Goal: Transaction & Acquisition: Purchase product/service

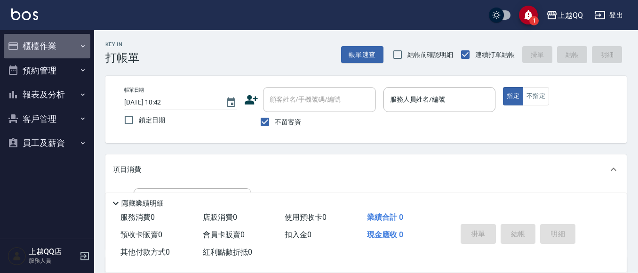
click at [46, 42] on button "櫃檯作業" at bounding box center [47, 46] width 87 height 24
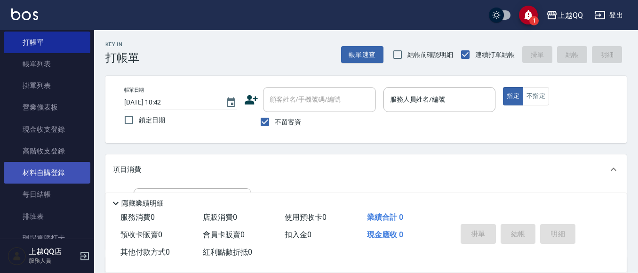
scroll to position [47, 0]
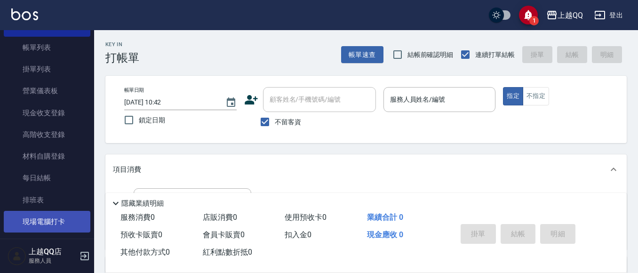
click at [49, 220] on link "現場電腦打卡" at bounding box center [47, 222] width 87 height 22
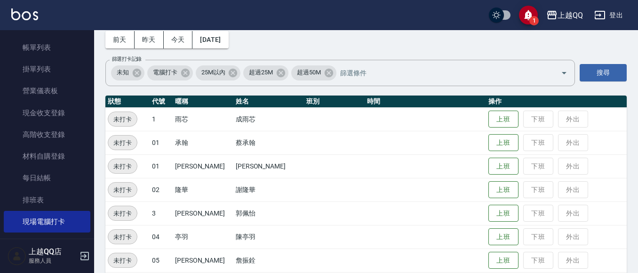
scroll to position [47, 0]
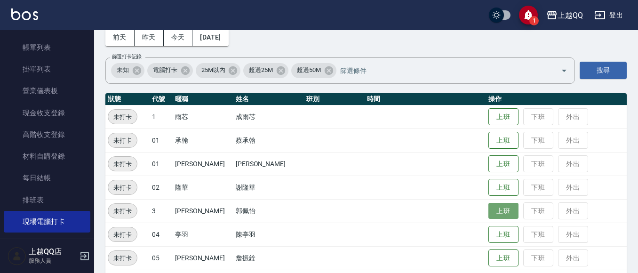
click at [495, 208] on button "上班" at bounding box center [503, 211] width 30 height 16
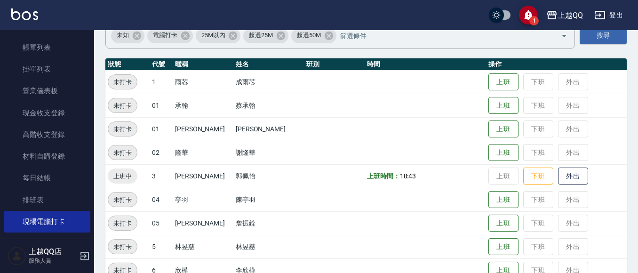
scroll to position [141, 0]
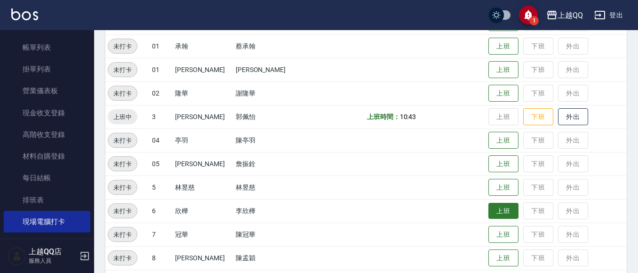
click at [494, 208] on button "上班" at bounding box center [503, 211] width 30 height 16
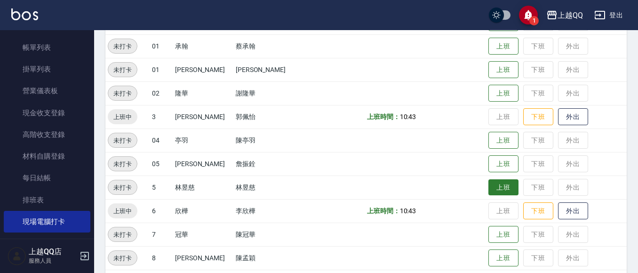
click at [488, 185] on button "上班" at bounding box center [503, 187] width 30 height 16
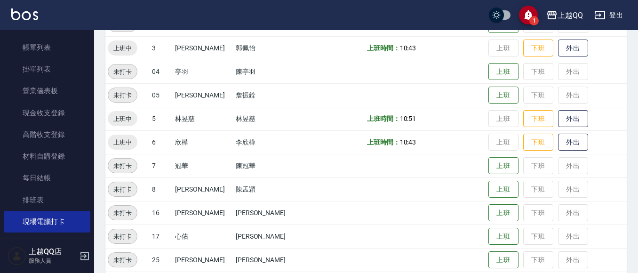
scroll to position [235, 0]
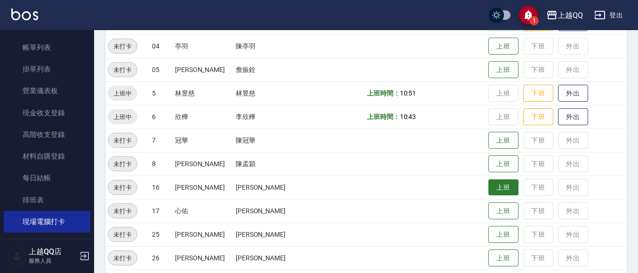
click at [489, 183] on button "上班" at bounding box center [503, 187] width 30 height 16
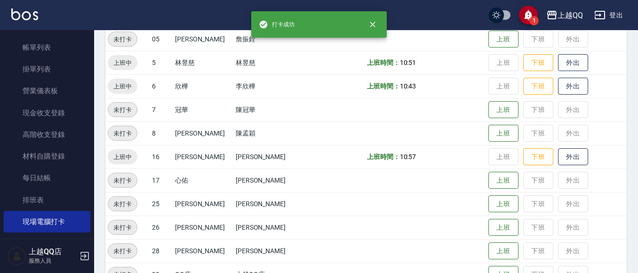
scroll to position [282, 0]
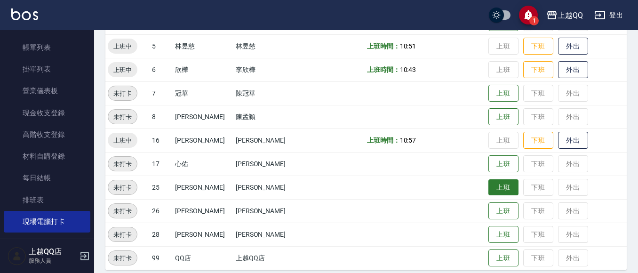
click at [488, 187] on button "上班" at bounding box center [503, 187] width 30 height 16
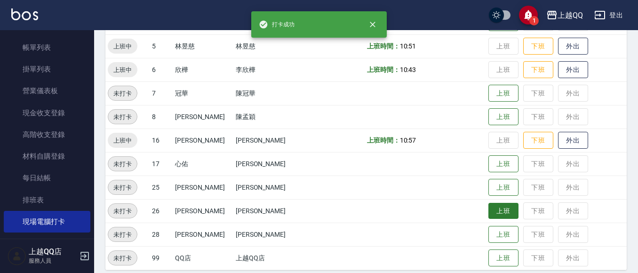
click at [488, 208] on button "上班" at bounding box center [503, 211] width 30 height 16
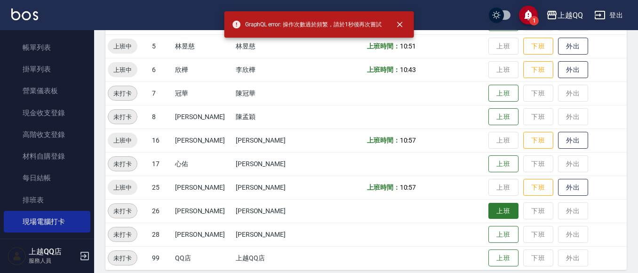
click at [488, 203] on button "上班" at bounding box center [503, 211] width 30 height 16
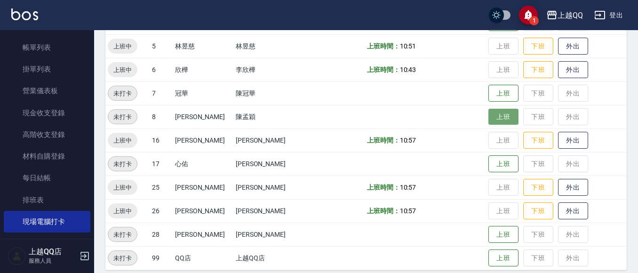
click at [493, 110] on button "上班" at bounding box center [503, 117] width 30 height 16
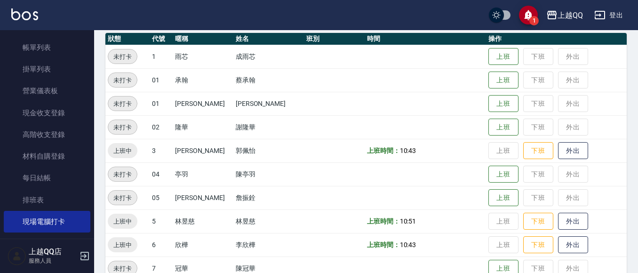
scroll to position [94, 0]
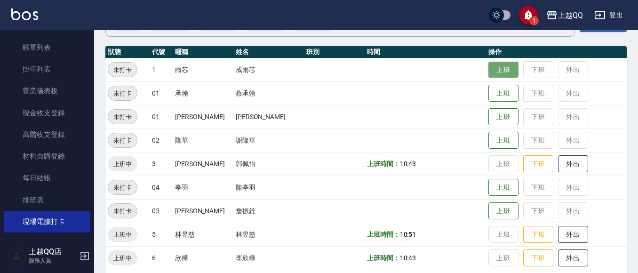
click at [499, 64] on button "上班" at bounding box center [503, 70] width 30 height 16
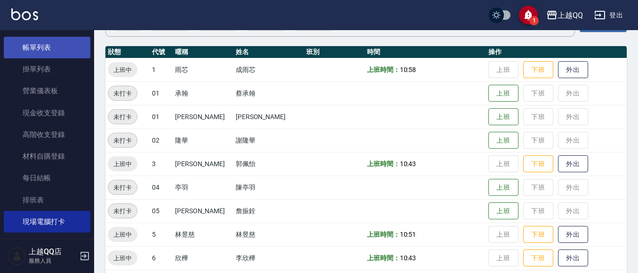
click at [24, 53] on link "帳單列表" at bounding box center [47, 48] width 87 height 22
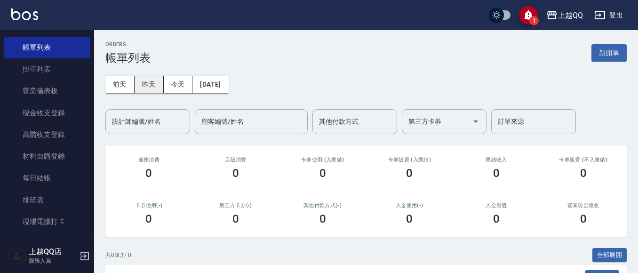
click at [150, 88] on button "昨天" at bounding box center [149, 84] width 29 height 17
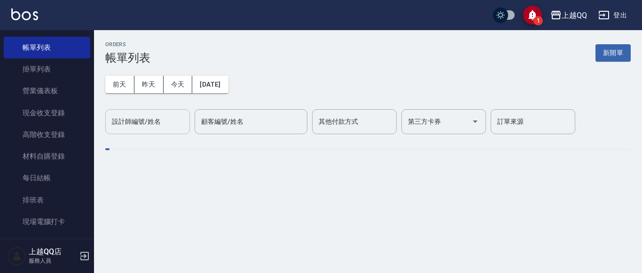
click at [144, 119] on div "設計師編號/姓名 設計師編號/姓名" at bounding box center [147, 121] width 85 height 25
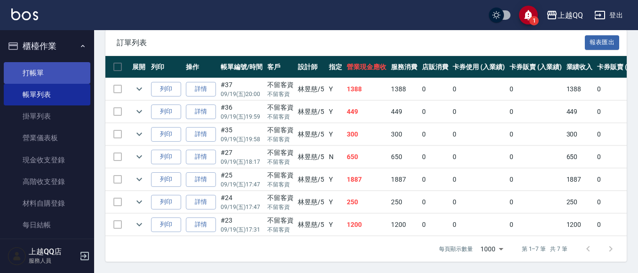
type input "[PERSON_NAME]5"
click at [55, 62] on link "打帳單" at bounding box center [47, 73] width 87 height 22
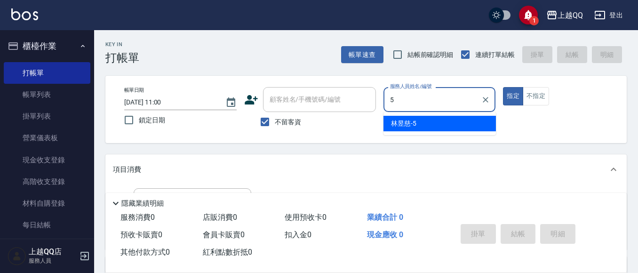
type input "[PERSON_NAME]5"
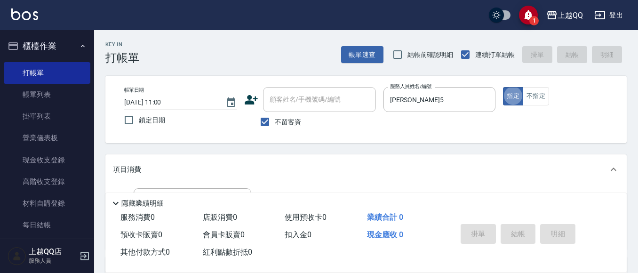
type button "true"
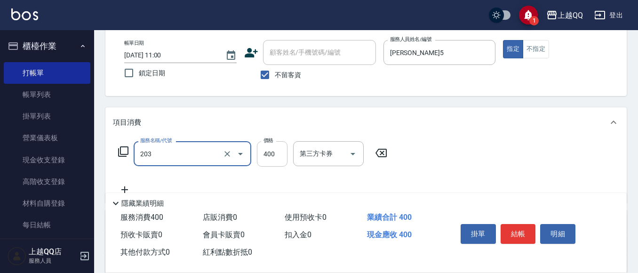
type input "指定單剪(203)"
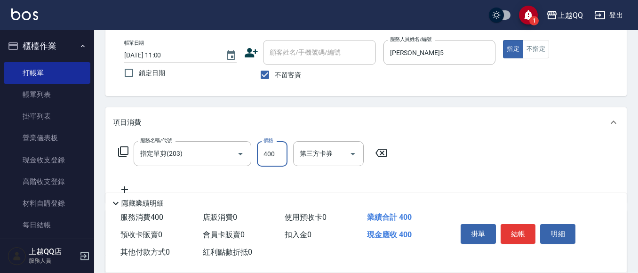
click at [264, 156] on input "400" at bounding box center [272, 153] width 31 height 25
type input "250"
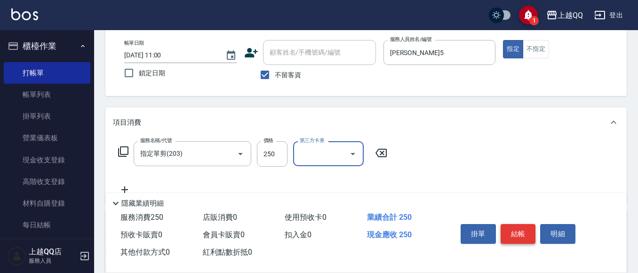
click at [522, 229] on button "結帳" at bounding box center [517, 234] width 35 height 20
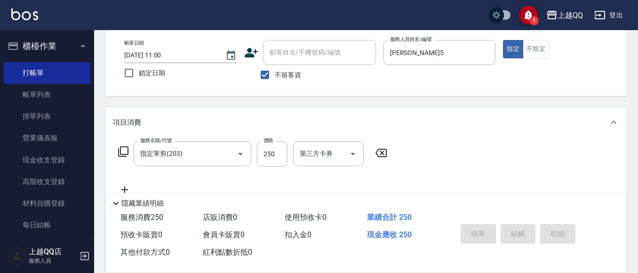
type input "[DATE] 11:03"
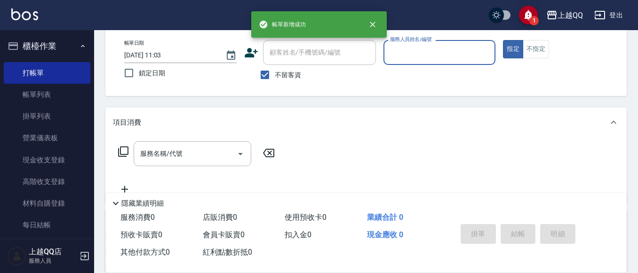
click at [293, 77] on span "不留客資" at bounding box center [288, 75] width 26 height 10
click at [275, 77] on input "不留客資" at bounding box center [265, 75] width 20 height 20
checkbox input "false"
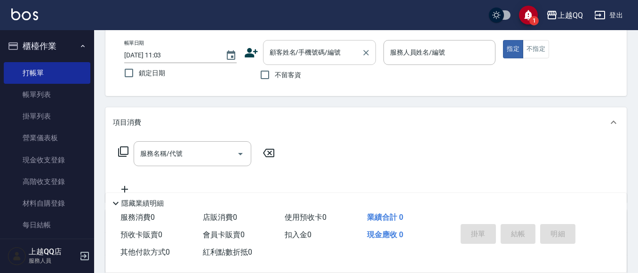
click at [297, 62] on div "顧客姓名/手機號碼/編號" at bounding box center [319, 52] width 113 height 25
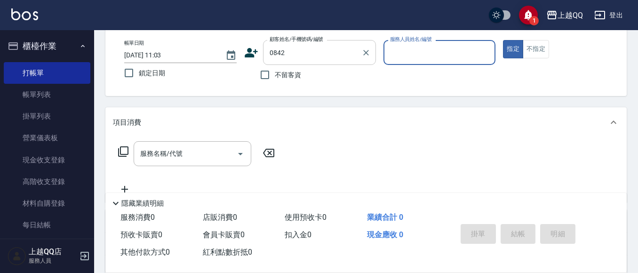
type input "[PERSON_NAME]/0988535063/0842"
type input "欣樺-6"
click at [503, 40] on button "指定" at bounding box center [513, 49] width 20 height 18
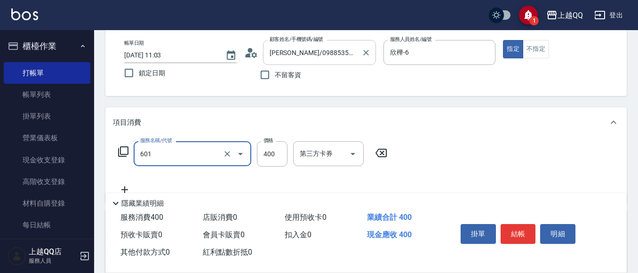
type input "髮原素活養健康洗(601)"
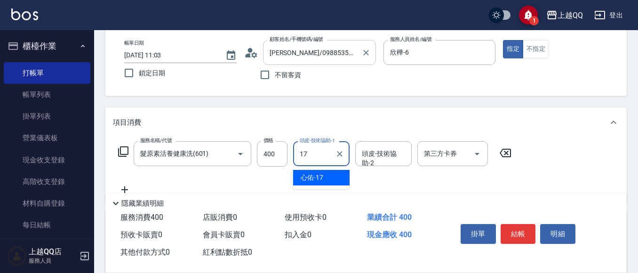
type input "心佑-17"
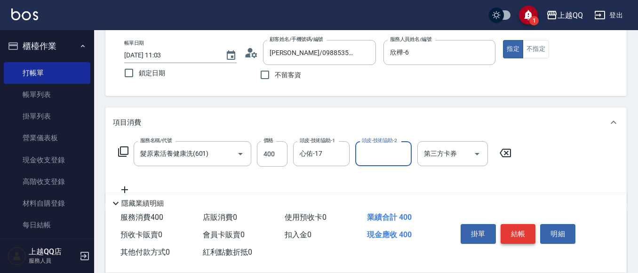
click at [512, 229] on button "結帳" at bounding box center [517, 234] width 35 height 20
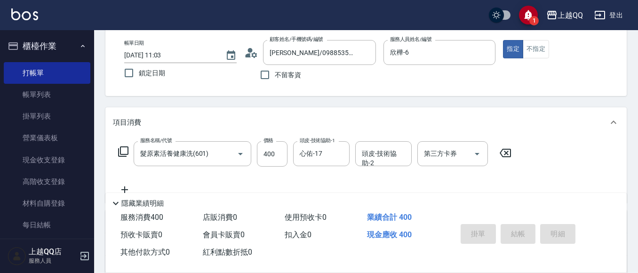
type input "[DATE] 11:04"
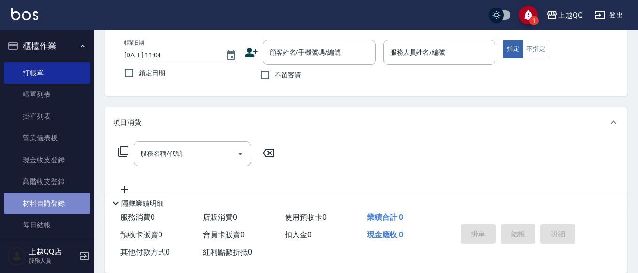
click at [60, 205] on link "材料自購登錄" at bounding box center [47, 203] width 87 height 22
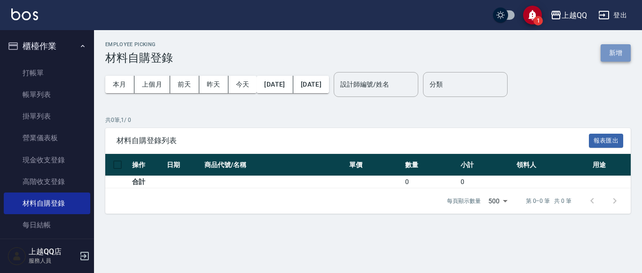
click at [612, 54] on button "新增" at bounding box center [616, 52] width 30 height 17
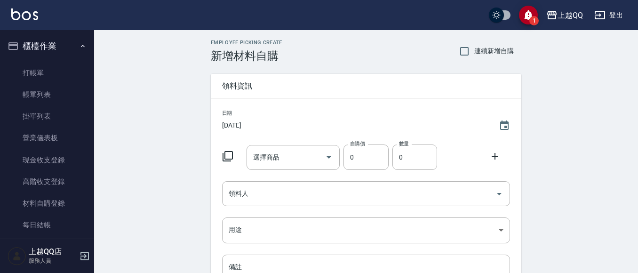
click at [227, 157] on icon at bounding box center [227, 156] width 11 height 11
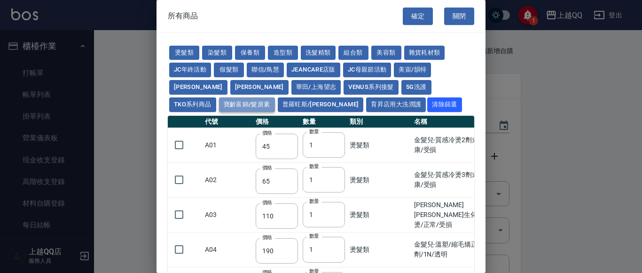
click at [275, 97] on button "寶齡富錦/髮原素" at bounding box center [247, 104] width 56 height 15
type input "319"
type input "254"
type input "1099"
type input "640"
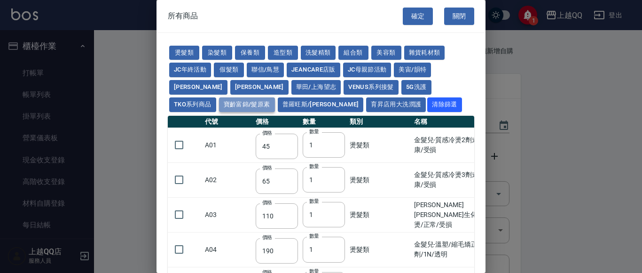
type input "640"
type input "481"
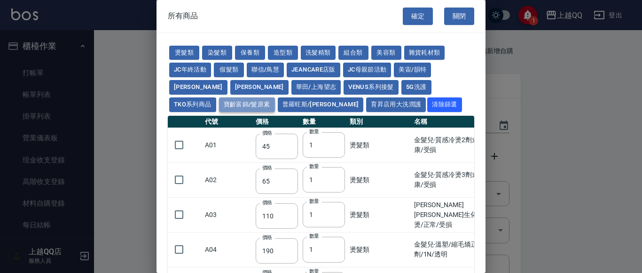
type input "481"
type input "308"
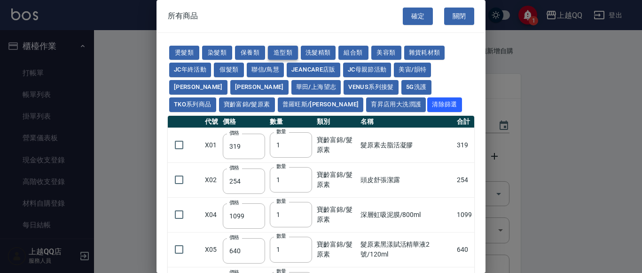
click at [277, 54] on button "造型類" at bounding box center [283, 53] width 30 height 15
type input "110"
type input "360"
type input "70"
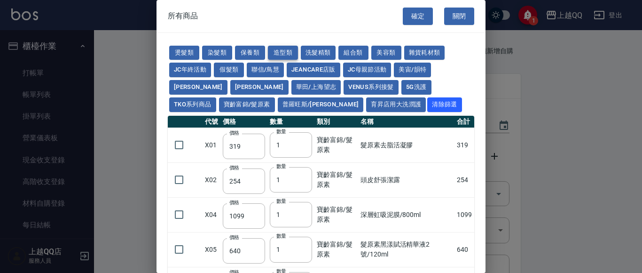
type input "70"
type input "338"
type input "390"
type input "290"
type input "50"
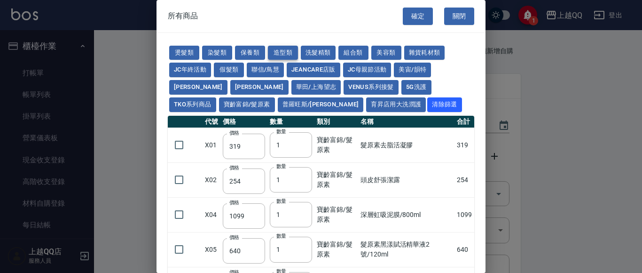
type input "280"
type input "130"
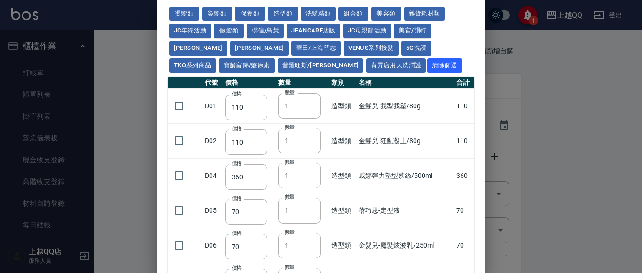
scroll to position [34, 0]
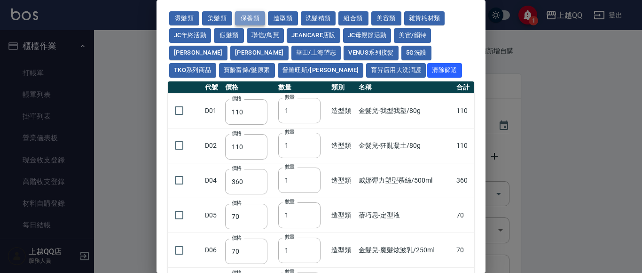
click at [244, 16] on button "保養類" at bounding box center [250, 18] width 30 height 15
type input "60"
type input "65"
type input "100"
type input "1170"
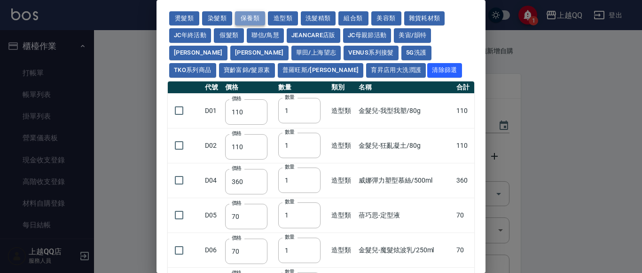
type input "1300"
type input "700"
type input "1260"
type input "1300"
type input "630"
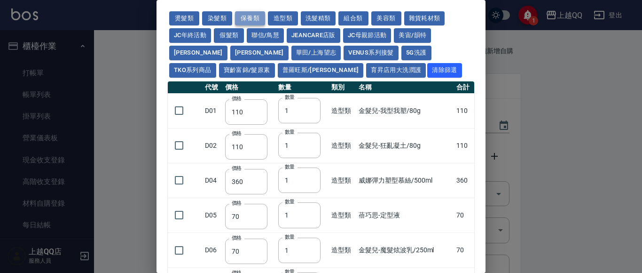
type input "210"
type input "120"
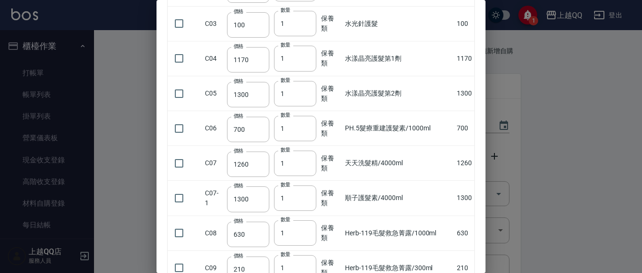
scroll to position [0, 0]
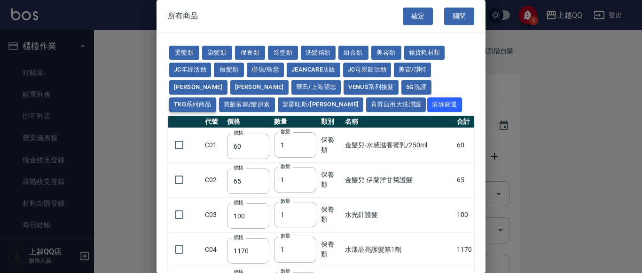
click at [216, 97] on button "TKO系列商品" at bounding box center [192, 104] width 47 height 15
type input "407"
type input "420"
type input "1300"
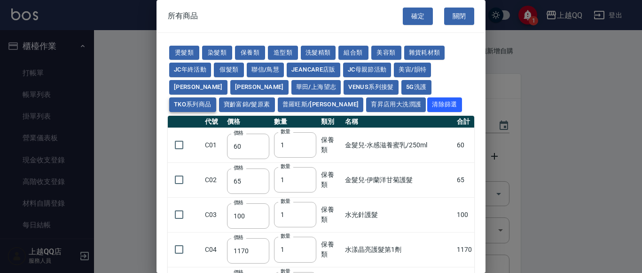
type input "50"
type input "500"
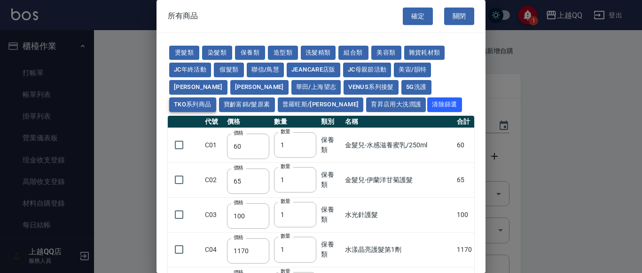
type input "500"
type input "200"
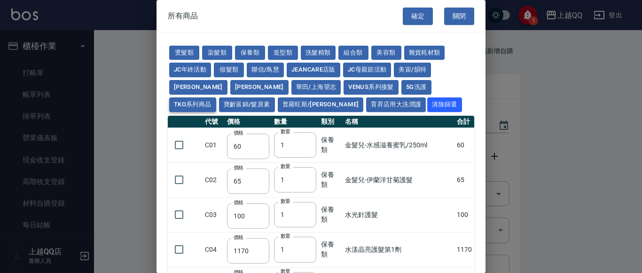
type input "200"
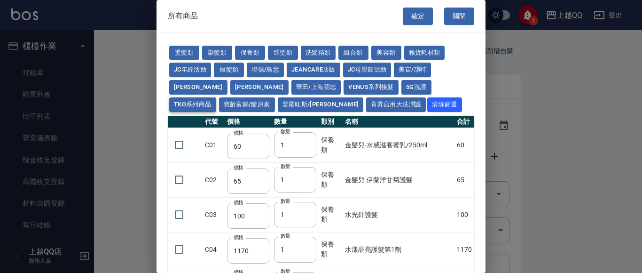
type input "200"
type input "420"
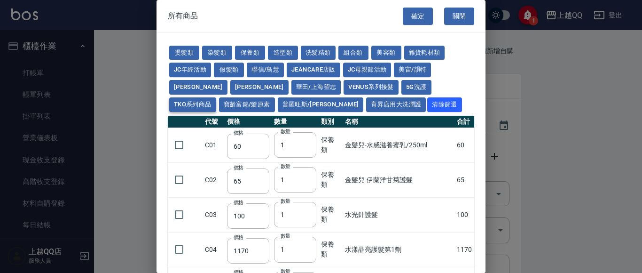
type input "420"
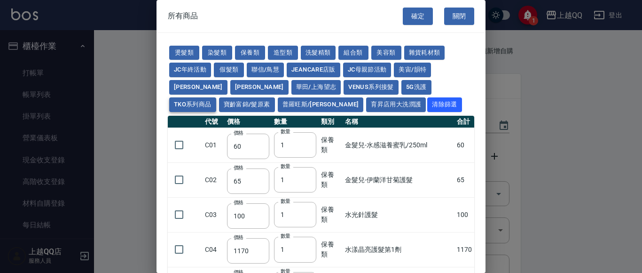
type input "420"
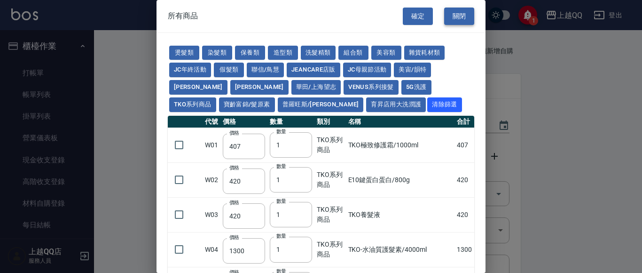
click at [465, 14] on button "關閉" at bounding box center [459, 16] width 30 height 17
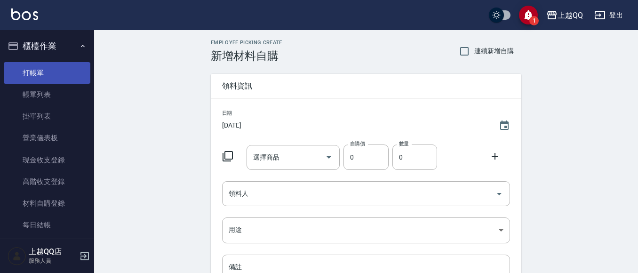
click at [35, 71] on link "打帳單" at bounding box center [47, 73] width 87 height 22
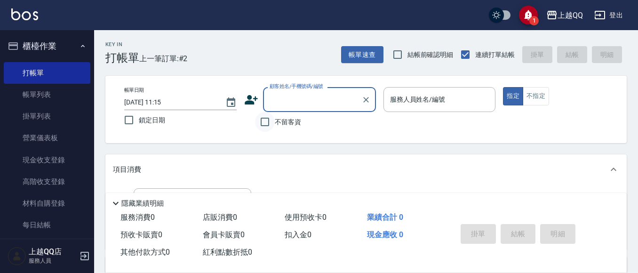
click at [274, 127] on input "不留客資" at bounding box center [265, 122] width 20 height 20
checkbox input "true"
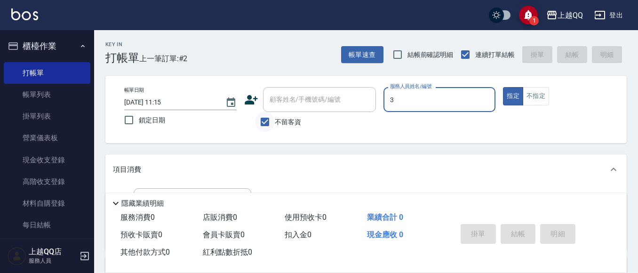
type input "3"
type button "true"
type input "佩怡-3"
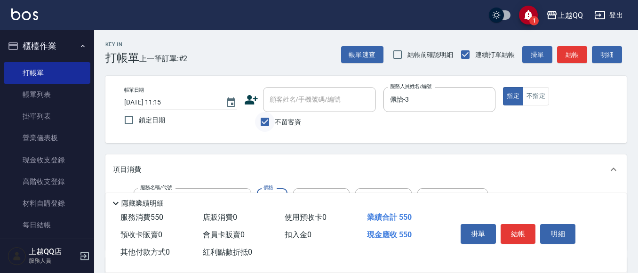
type input "髮原素清潔舒醒頭皮洗(602)"
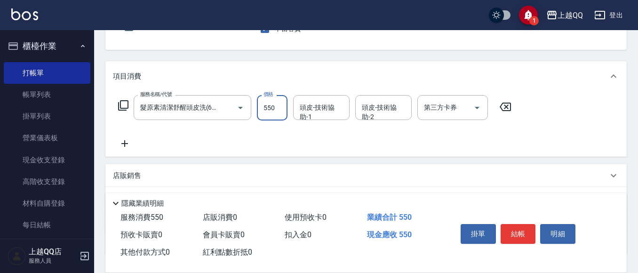
scroll to position [94, 0]
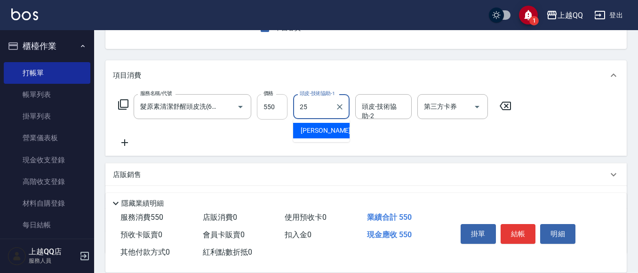
type input "[PERSON_NAME]-25"
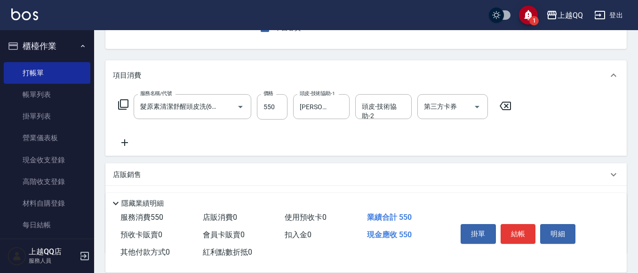
click at [542, 124] on div "服務名稱/代號 髮原素清潔舒醒頭皮洗(602) 服務名稱/代號 價格 550 價格 頭皮-技術協助-1 [PERSON_NAME]-25 頭皮-技術協助-1 …" at bounding box center [365, 122] width 521 height 65
click at [126, 140] on icon at bounding box center [125, 142] width 24 height 11
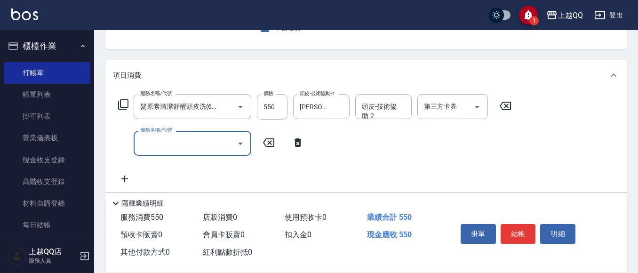
scroll to position [0, 0]
type input "指定單剪(203)"
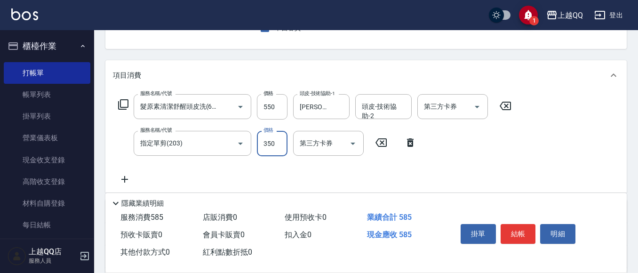
type input "350"
click at [517, 230] on button "結帳" at bounding box center [517, 234] width 35 height 20
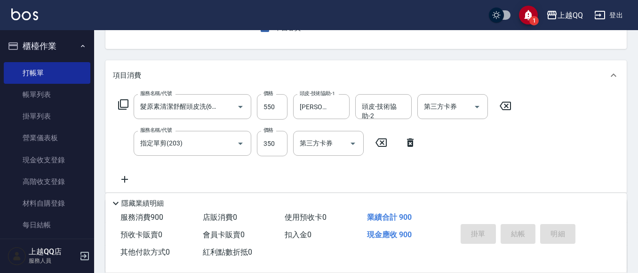
type input "[DATE] 11:21"
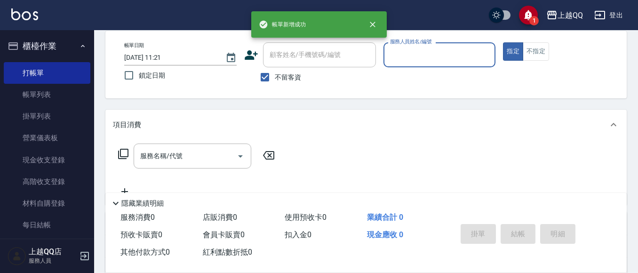
scroll to position [44, 0]
type input "佩怡-3"
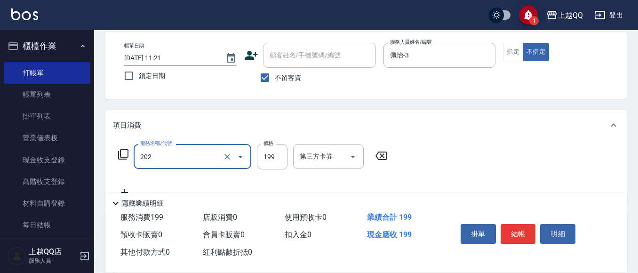
type input "不指定單剪(202)"
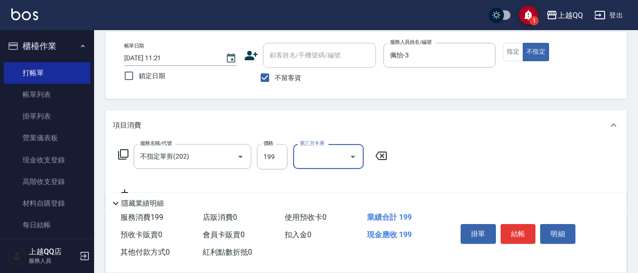
click at [514, 220] on div "掛單 結帳 明細" at bounding box center [518, 235] width 123 height 30
click at [514, 229] on button "結帳" at bounding box center [517, 234] width 35 height 20
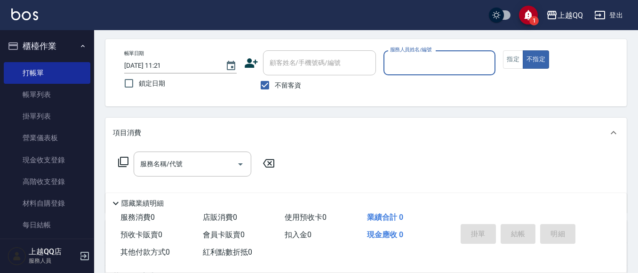
scroll to position [47, 0]
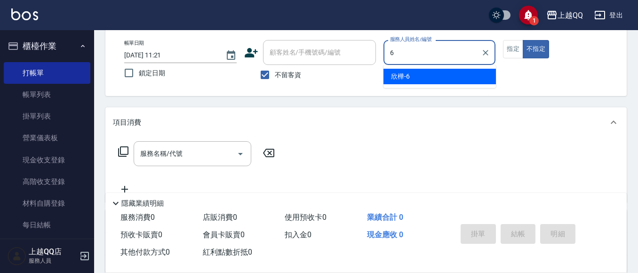
type input "6"
type button "false"
type input "欣樺-6"
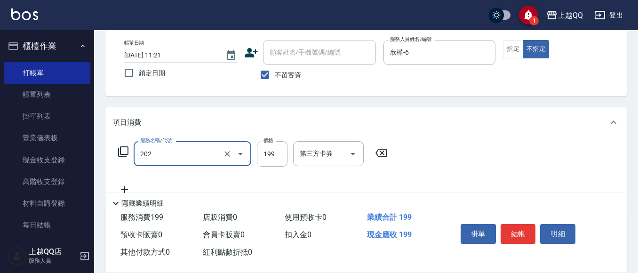
type input "不指定單剪(202)"
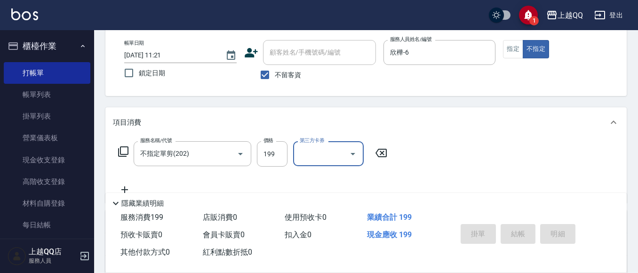
type input "[DATE] 11:49"
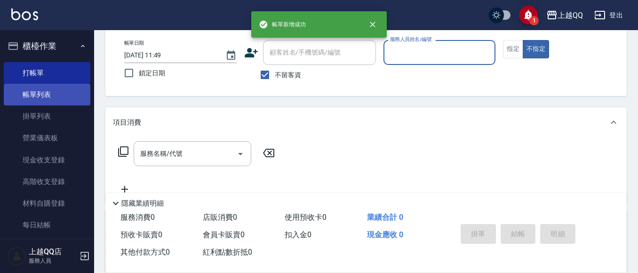
click at [59, 99] on link "帳單列表" at bounding box center [47, 95] width 87 height 22
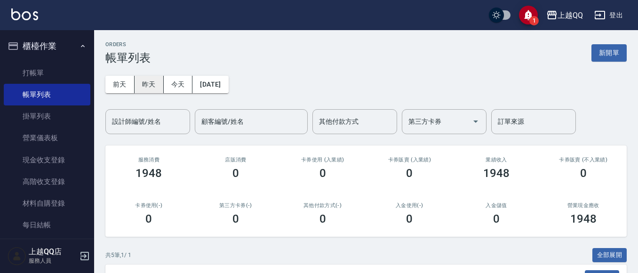
click at [146, 86] on button "昨天" at bounding box center [149, 84] width 29 height 17
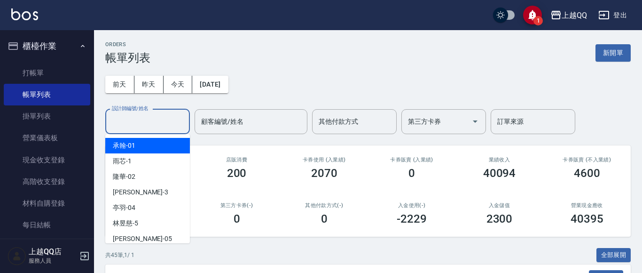
click at [143, 119] on div "設計師編號/姓名 設計師編號/姓名" at bounding box center [147, 121] width 85 height 25
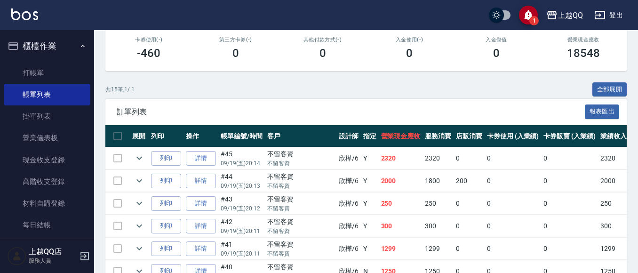
scroll to position [94, 0]
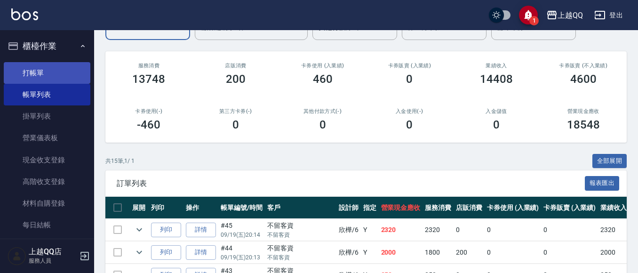
type input "欣樺-6"
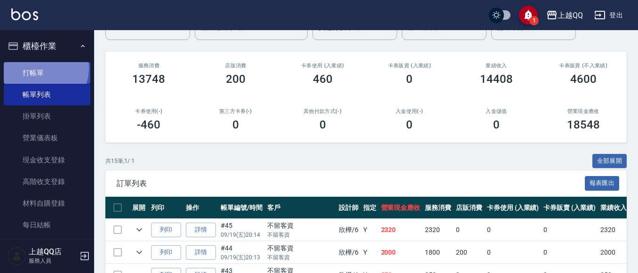
click at [39, 68] on link "打帳單" at bounding box center [47, 73] width 87 height 22
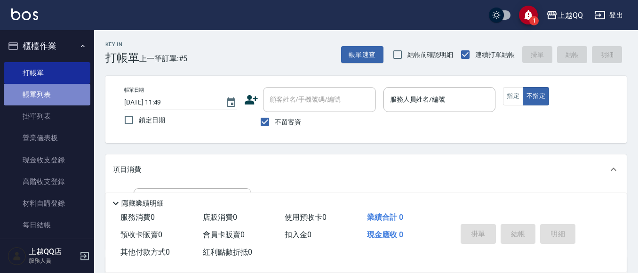
click at [65, 95] on link "帳單列表" at bounding box center [47, 95] width 87 height 22
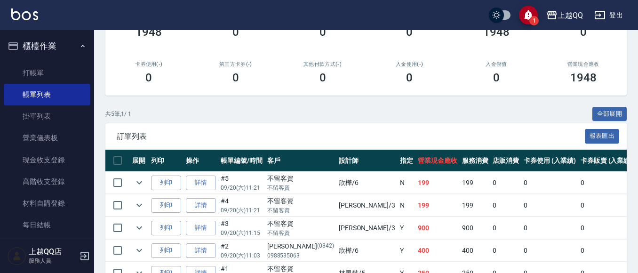
scroll to position [198, 0]
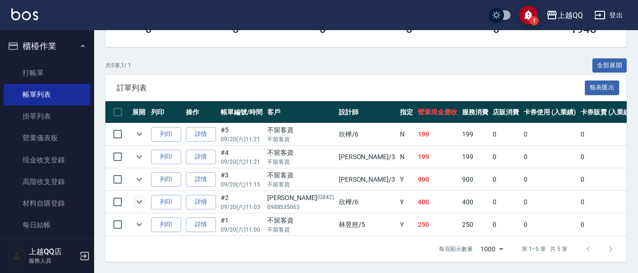
click at [137, 196] on icon "expand row" at bounding box center [139, 201] width 11 height 11
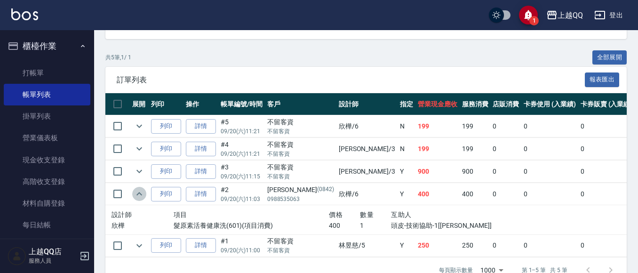
click at [138, 193] on icon "expand row" at bounding box center [139, 193] width 11 height 11
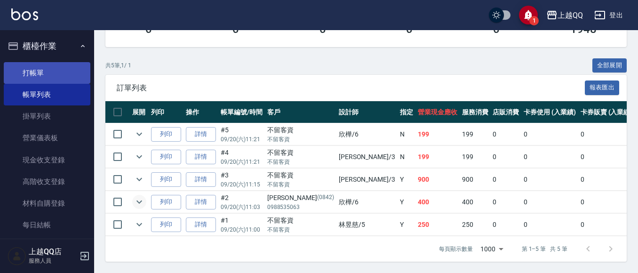
click at [40, 69] on link "打帳單" at bounding box center [47, 73] width 87 height 22
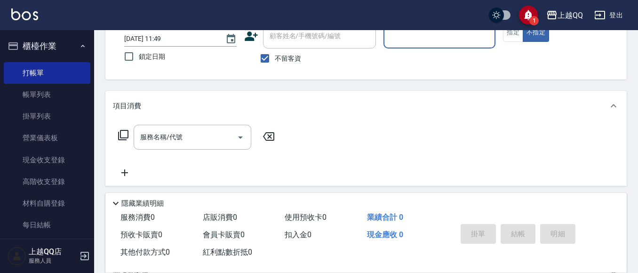
scroll to position [47, 0]
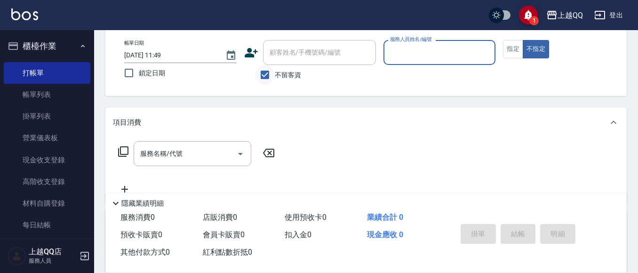
click at [274, 68] on input "不留客資" at bounding box center [265, 75] width 20 height 20
checkbox input "false"
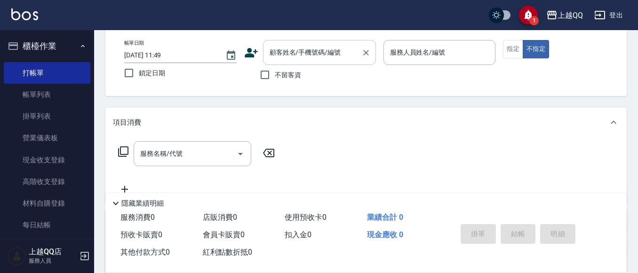
click at [275, 60] on input "顧客姓名/手機號碼/編號" at bounding box center [312, 52] width 90 height 16
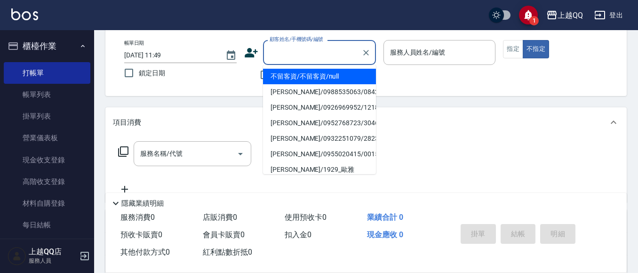
type input "0"
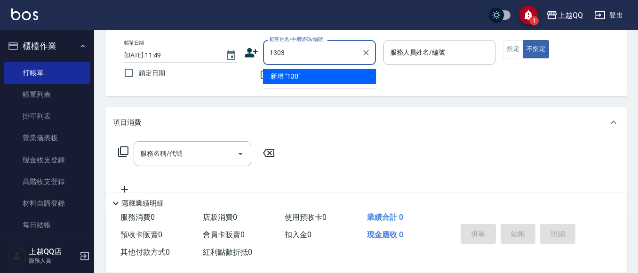
type input "1303"
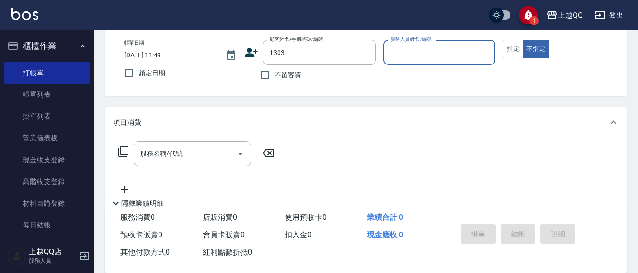
click at [523, 40] on button "不指定" at bounding box center [536, 49] width 26 height 18
type button "false"
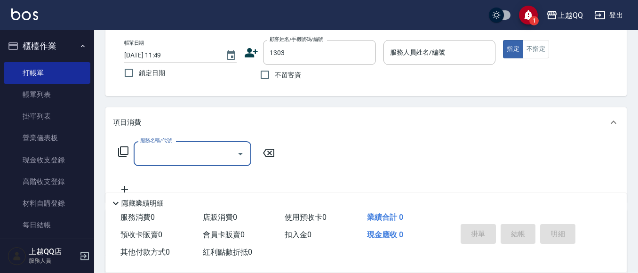
type input "[PERSON_NAME]/0910015771/1303"
type input "欣樺-6"
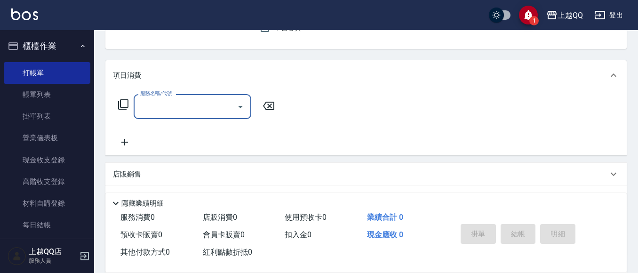
scroll to position [190, 0]
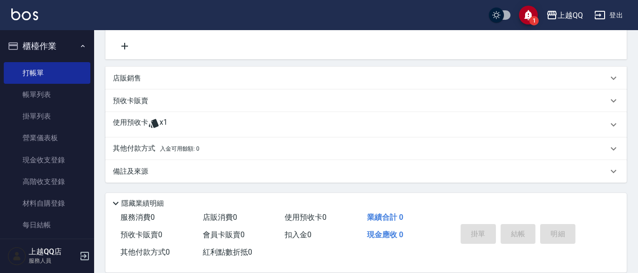
click at [139, 79] on p "店販銷售" at bounding box center [127, 78] width 28 height 10
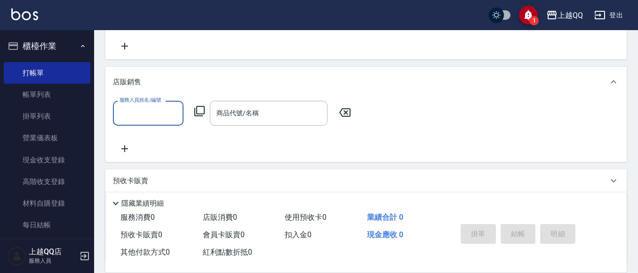
scroll to position [0, 0]
click at [158, 117] on input "服務人員姓名/編號" at bounding box center [148, 113] width 62 height 16
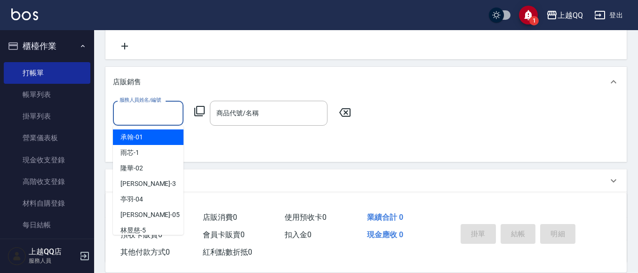
click at [156, 112] on input "服務人員姓名/編號" at bounding box center [148, 113] width 62 height 16
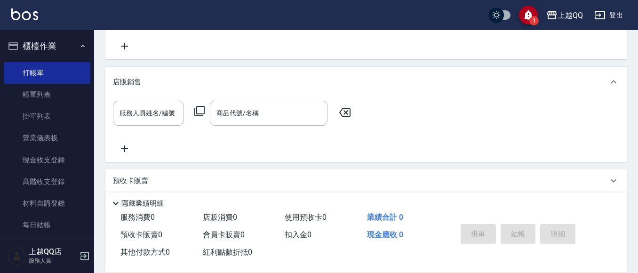
click at [140, 89] on div "店販銷售" at bounding box center [365, 82] width 521 height 30
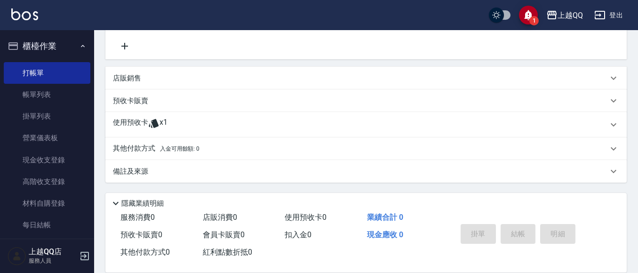
click at [121, 96] on p "預收卡販賣" at bounding box center [130, 101] width 35 height 10
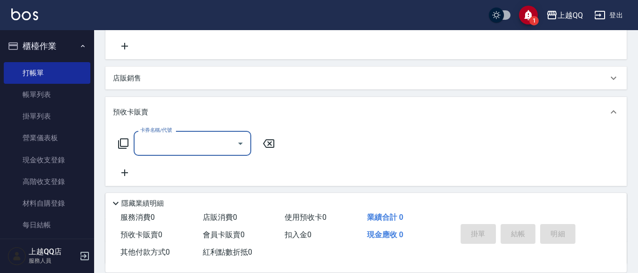
click at [164, 145] on input "卡券名稱/代號" at bounding box center [185, 143] width 95 height 16
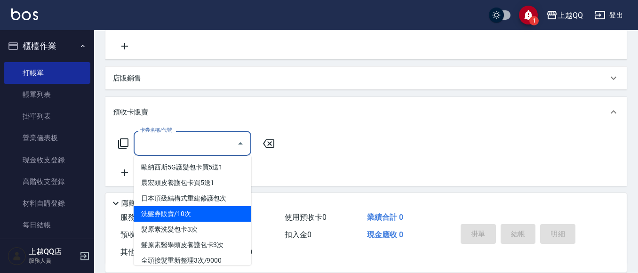
click at [174, 212] on span "洗髮券販賣/10次" at bounding box center [193, 214] width 118 height 16
type input "洗髮券販賣/10次(904)"
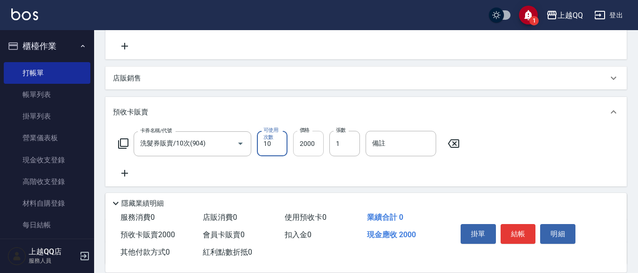
drag, startPoint x: 312, startPoint y: 152, endPoint x: 339, endPoint y: 98, distance: 60.2
click at [313, 151] on input "2000" at bounding box center [308, 143] width 31 height 25
type input "2300"
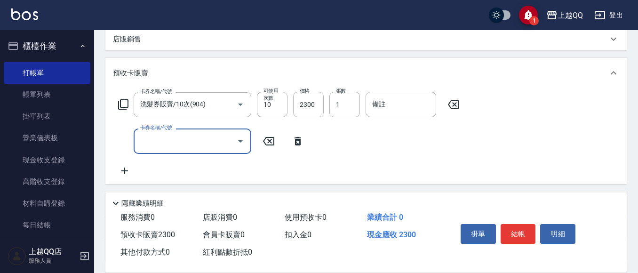
scroll to position [309, 0]
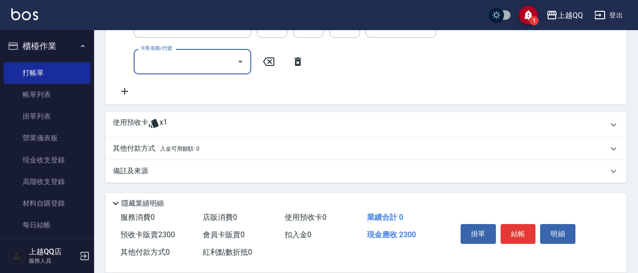
click at [150, 121] on icon at bounding box center [153, 123] width 11 height 11
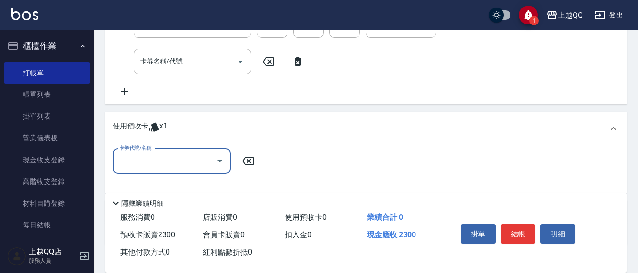
scroll to position [0, 0]
drag, startPoint x: 165, startPoint y: 167, endPoint x: 170, endPoint y: 169, distance: 5.7
click at [165, 167] on input "卡券代號/名稱" at bounding box center [164, 161] width 95 height 16
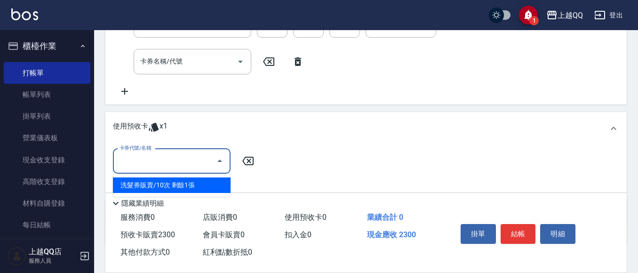
drag, startPoint x: 186, startPoint y: 183, endPoint x: 257, endPoint y: 146, distance: 80.0
click at [191, 183] on div "洗髮券販賣/10次 剩餘1張" at bounding box center [172, 185] width 118 height 16
type input "洗髮券販賣/10次"
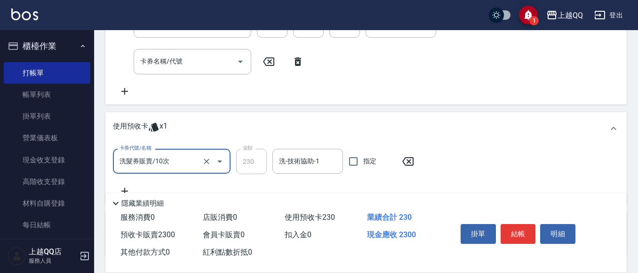
drag, startPoint x: 305, startPoint y: 164, endPoint x: 399, endPoint y: 43, distance: 153.3
click at [321, 161] on input "洗-技術協助-1" at bounding box center [308, 161] width 62 height 16
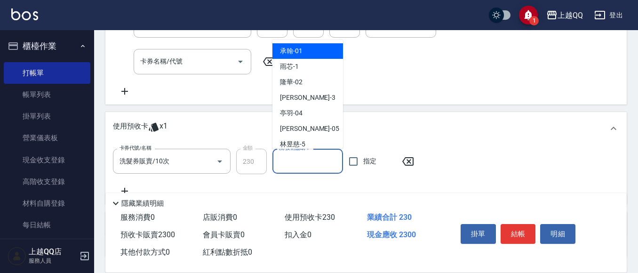
type input "1"
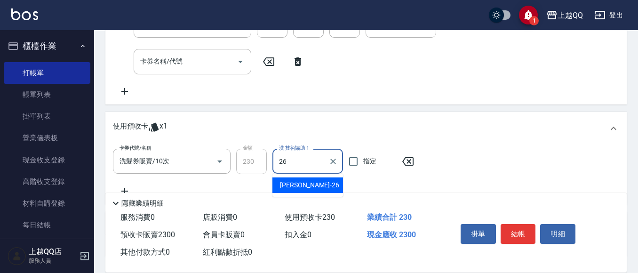
type input "[PERSON_NAME]-26"
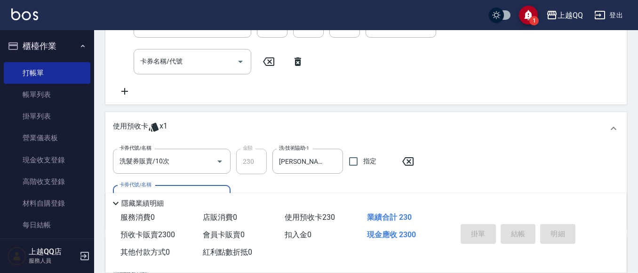
type input "[DATE] 11:50"
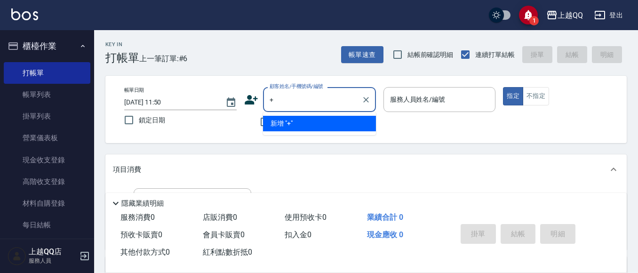
type input "+"
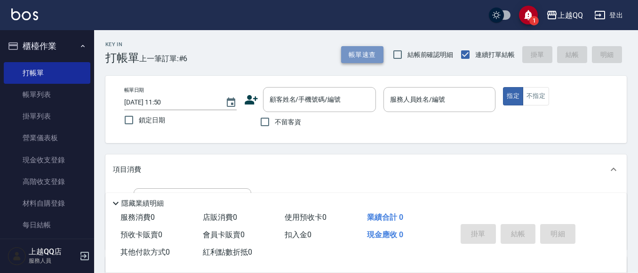
click at [371, 51] on button "帳單速查" at bounding box center [362, 54] width 42 height 17
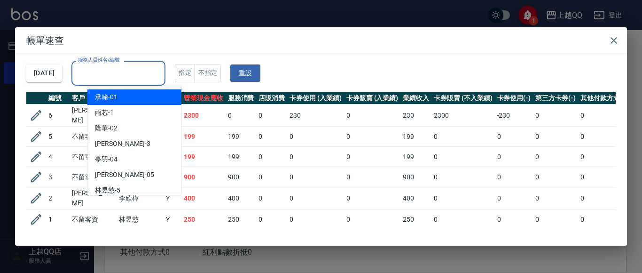
click at [101, 70] on input "服務人員姓名/編號" at bounding box center [119, 73] width 86 height 16
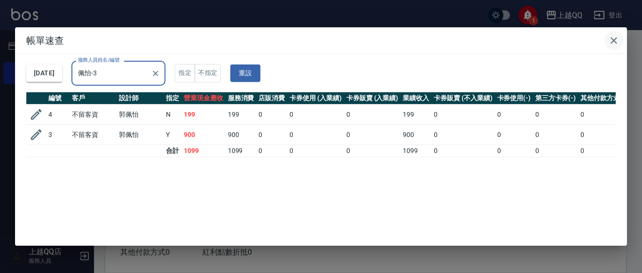
type input "佩怡-3"
click at [616, 41] on icon "button" at bounding box center [614, 40] width 11 height 11
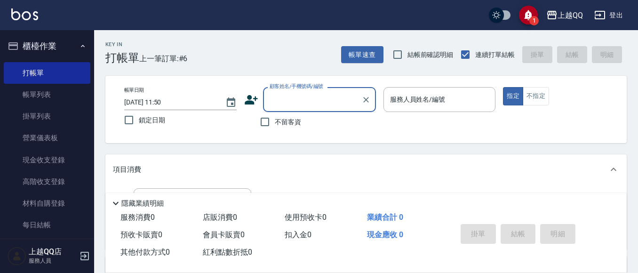
click at [293, 102] on input "顧客姓名/手機號碼/編號" at bounding box center [312, 99] width 90 height 16
type input "3113"
click at [503, 87] on button "指定" at bounding box center [513, 96] width 20 height 18
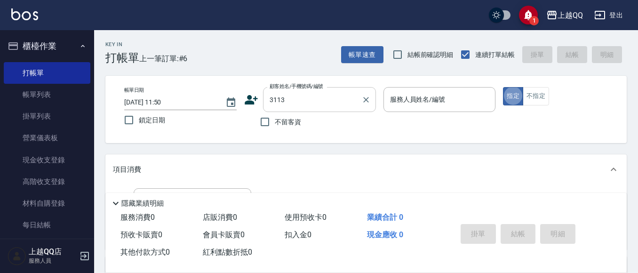
type button "true"
type input "[PERSON_NAME]/0910887186/3113"
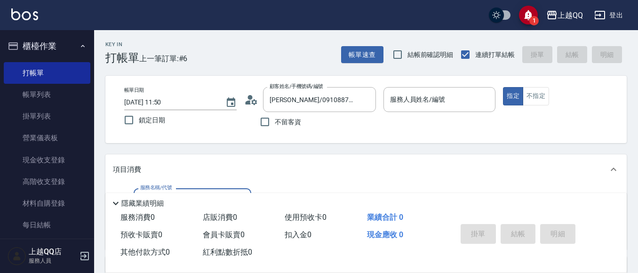
type input "佩怡-3"
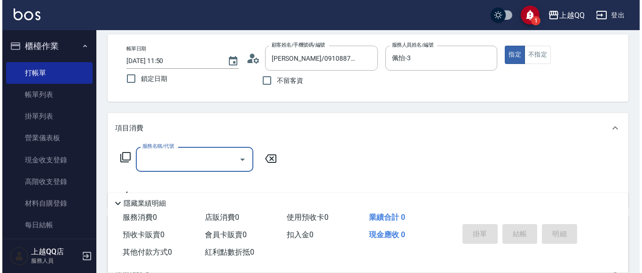
scroll to position [47, 0]
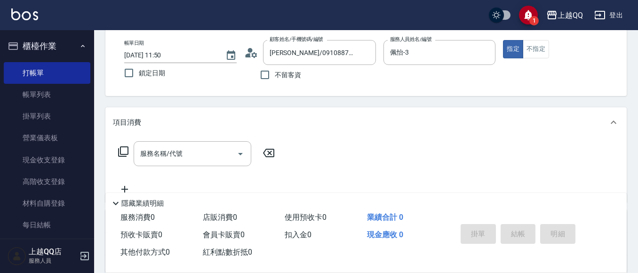
click at [127, 153] on icon at bounding box center [123, 151] width 10 height 10
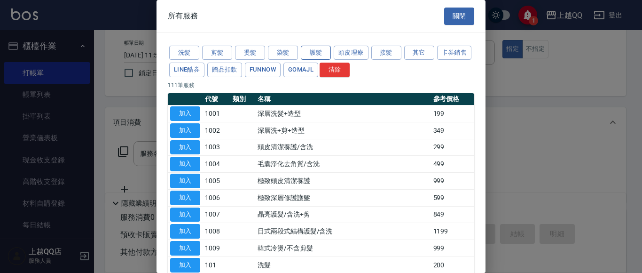
click at [324, 55] on button "護髮" at bounding box center [316, 53] width 30 height 15
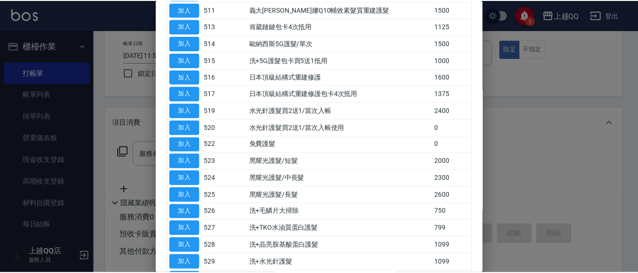
scroll to position [355, 0]
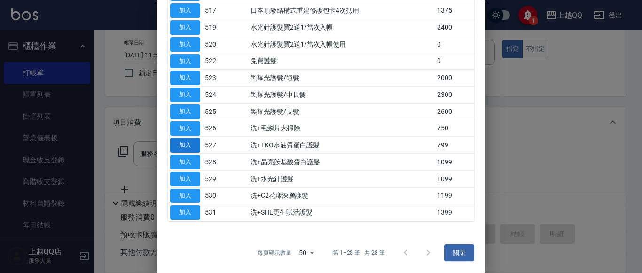
click at [177, 143] on button "加入" at bounding box center [185, 145] width 30 height 15
type input "洗+TKO水油質蛋白護髮(527)"
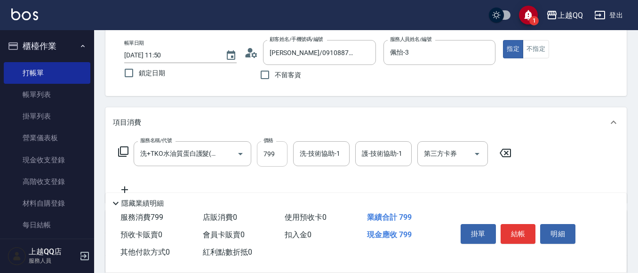
click at [269, 164] on input "799" at bounding box center [272, 153] width 31 height 25
type input "800"
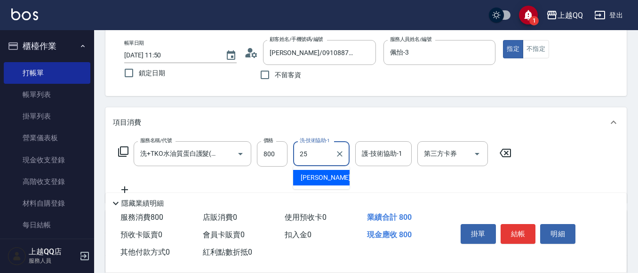
type input "[PERSON_NAME]-25"
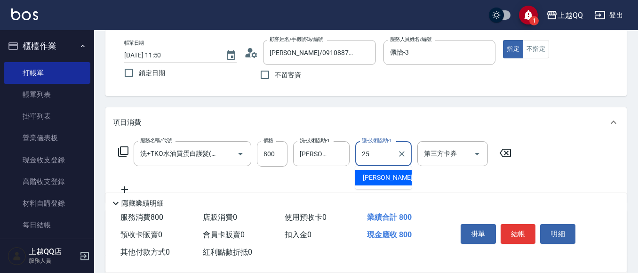
type input "[PERSON_NAME]-25"
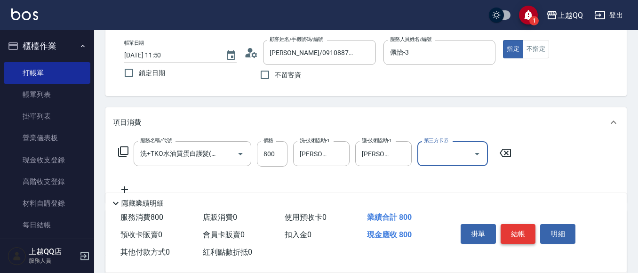
click at [515, 233] on button "結帳" at bounding box center [517, 234] width 35 height 20
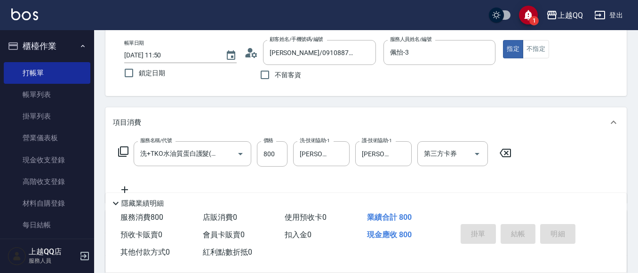
type input "[DATE] 12:26"
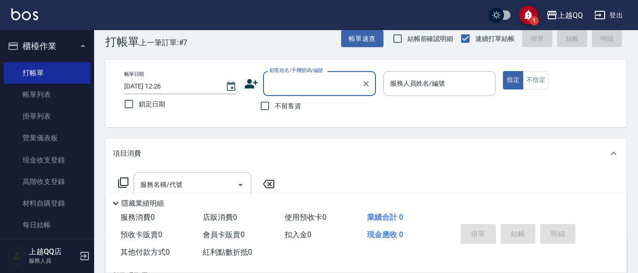
scroll to position [0, 0]
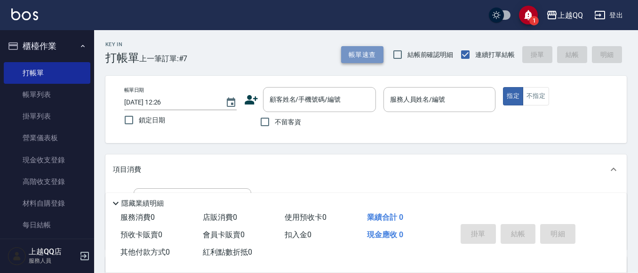
click at [367, 48] on button "帳單速查" at bounding box center [362, 54] width 42 height 17
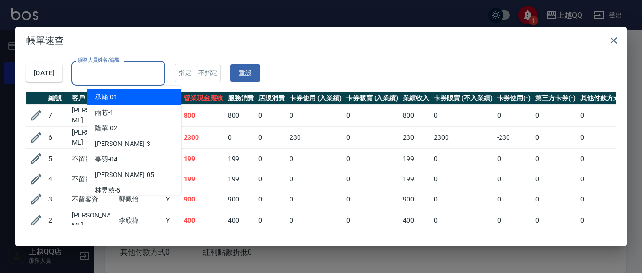
click at [161, 77] on input "服務人員姓名/編號" at bounding box center [119, 73] width 86 height 16
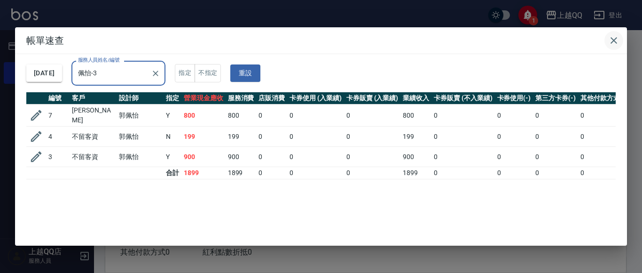
type input "佩怡-3"
click at [611, 39] on icon "button" at bounding box center [614, 40] width 11 height 11
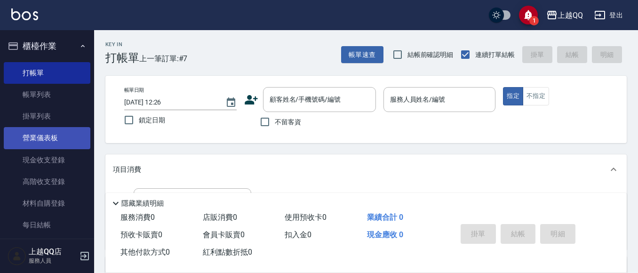
drag, startPoint x: 33, startPoint y: 93, endPoint x: 78, endPoint y: 127, distance: 56.4
click at [35, 94] on link "帳單列表" at bounding box center [47, 95] width 87 height 22
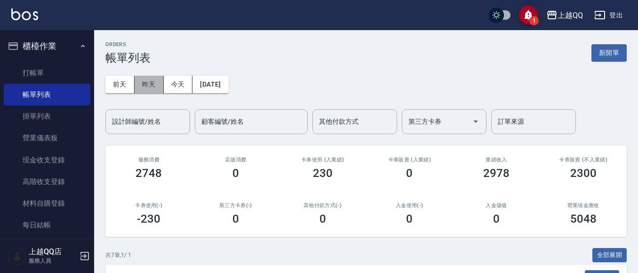
click at [146, 86] on button "昨天" at bounding box center [149, 84] width 29 height 17
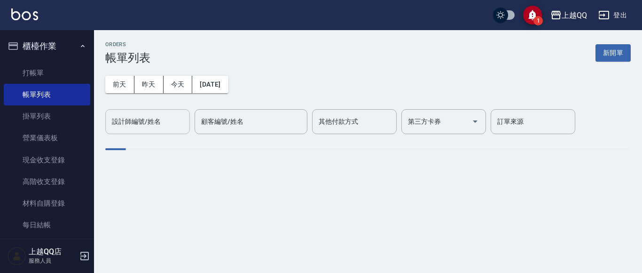
click at [140, 115] on input "設計師編號/姓名" at bounding box center [148, 121] width 76 height 16
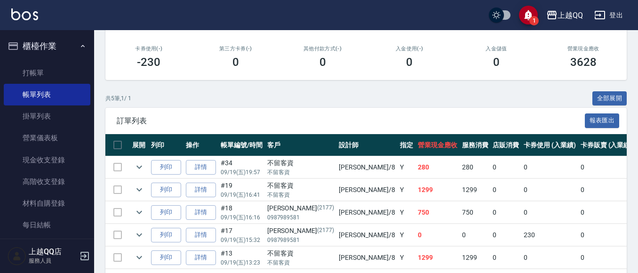
scroll to position [154, 0]
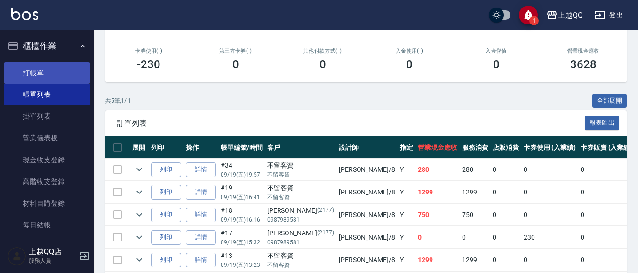
type input "[PERSON_NAME]-8"
click at [40, 77] on link "打帳單" at bounding box center [47, 73] width 87 height 22
